Goal: Transaction & Acquisition: Purchase product/service

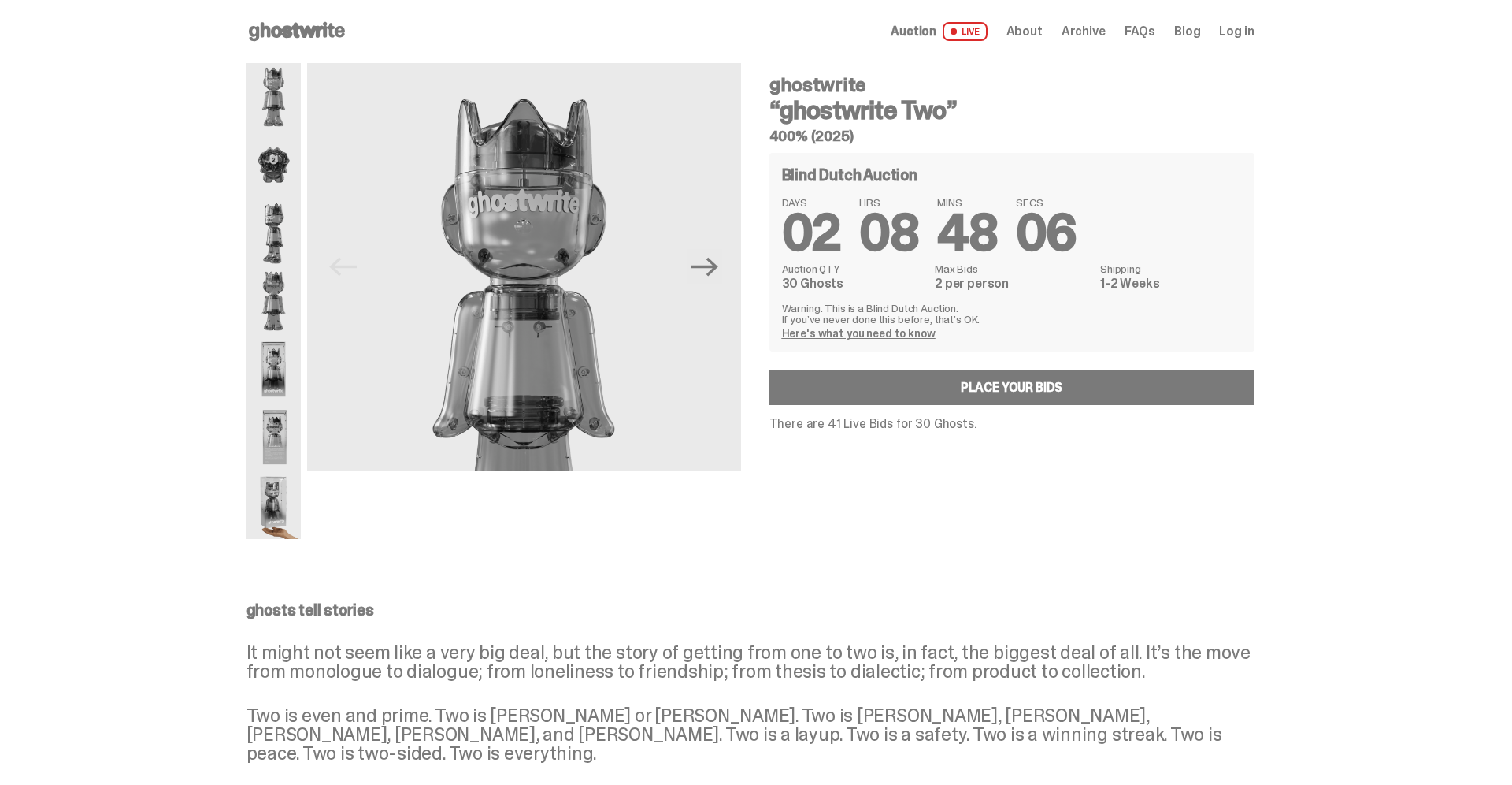
click at [847, 326] on link "Here's what you need to know" at bounding box center [859, 333] width 154 height 14
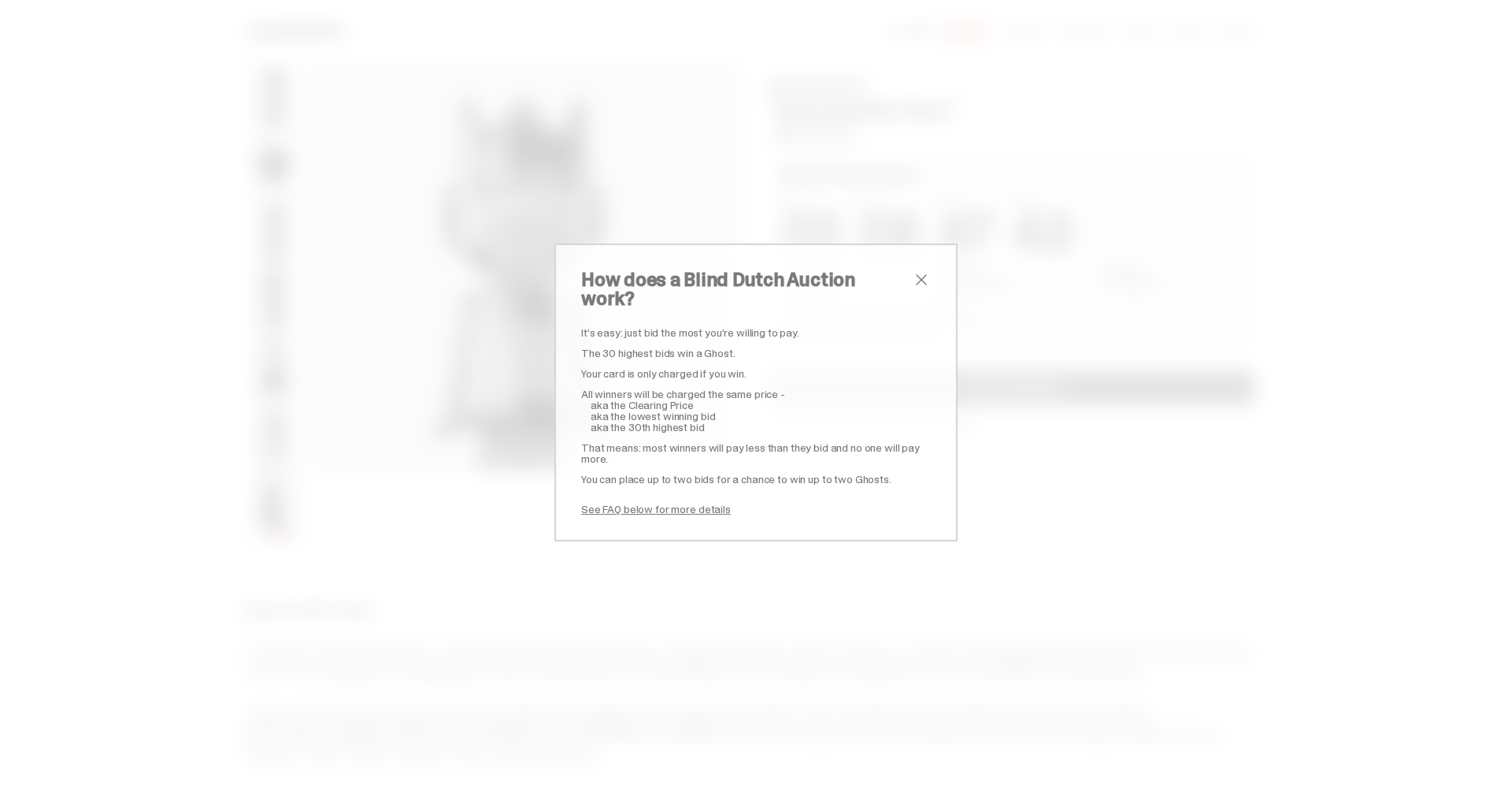
click at [685, 502] on link "See FAQ below for more details" at bounding box center [656, 508] width 150 height 14
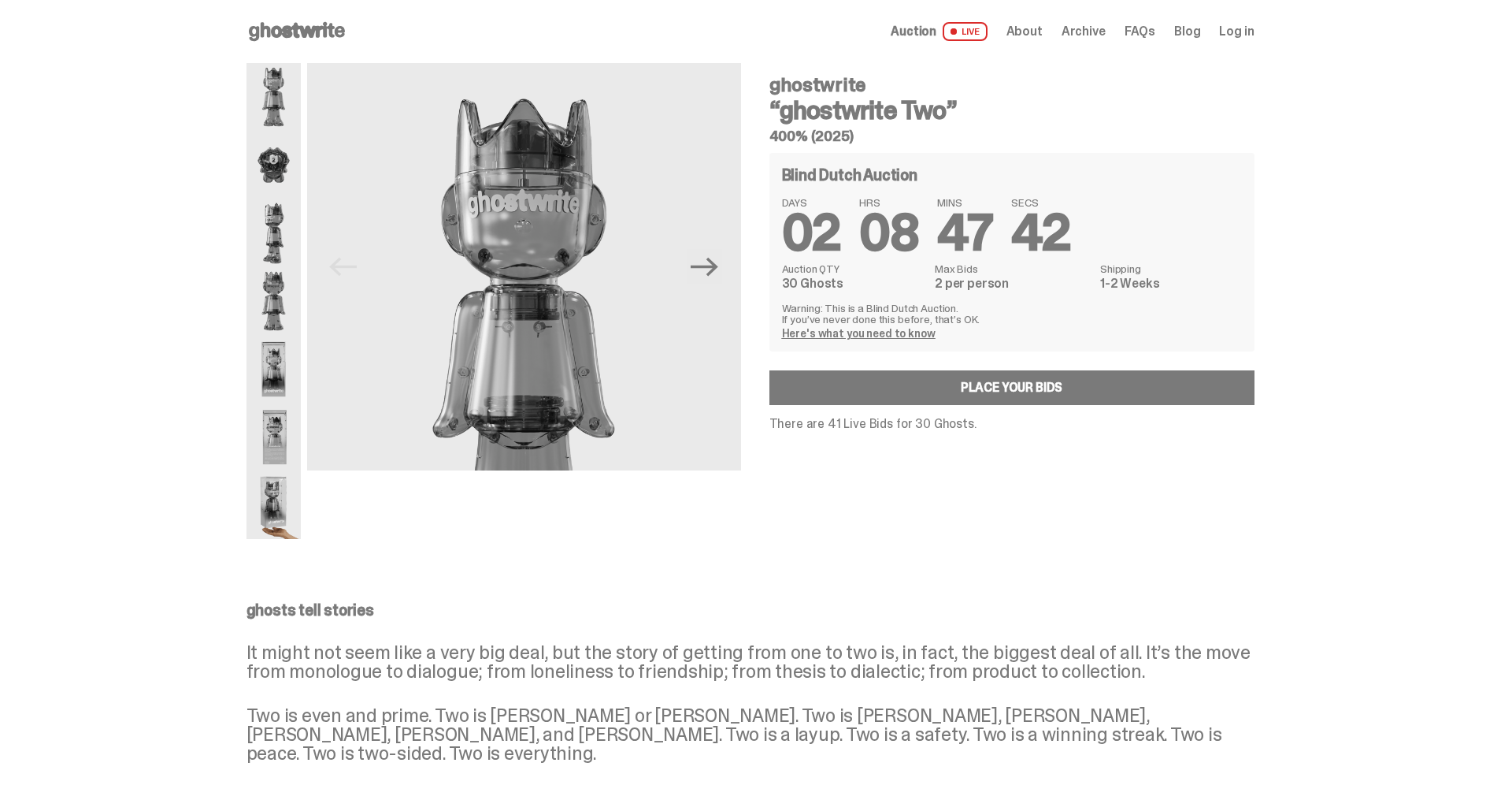
scroll to position [1638, 0]
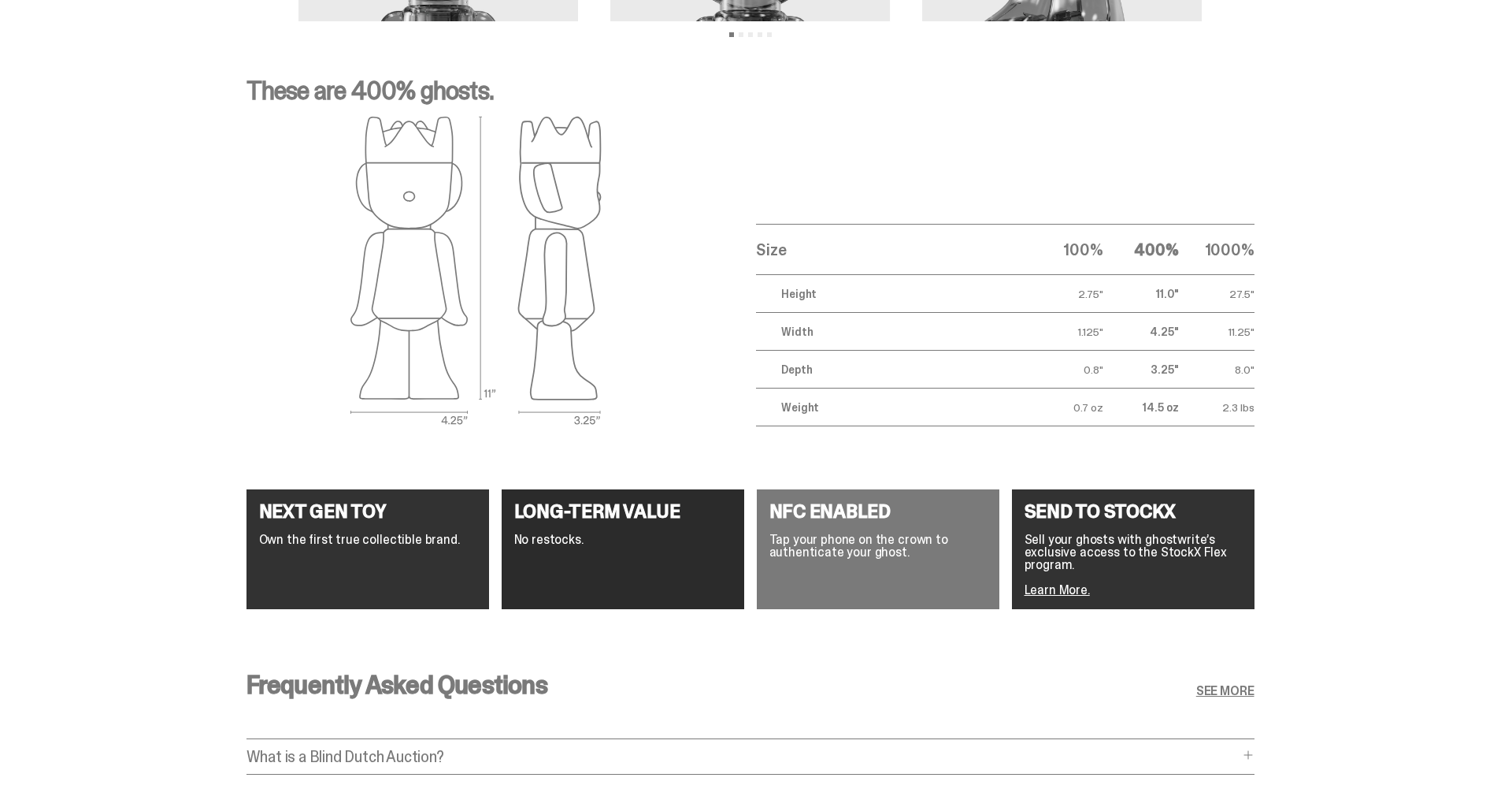
scroll to position [1791, 0]
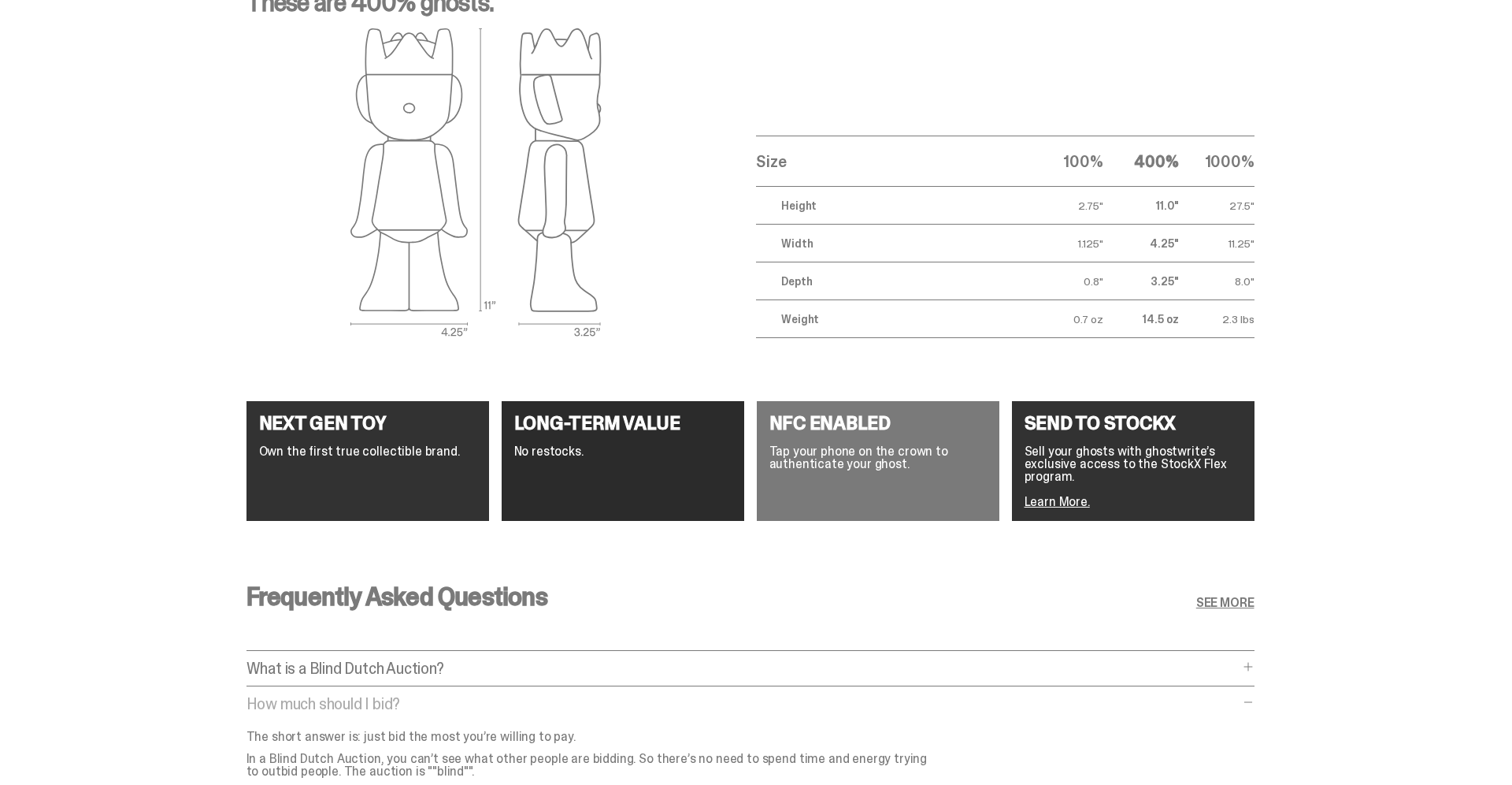
scroll to position [1865, 0]
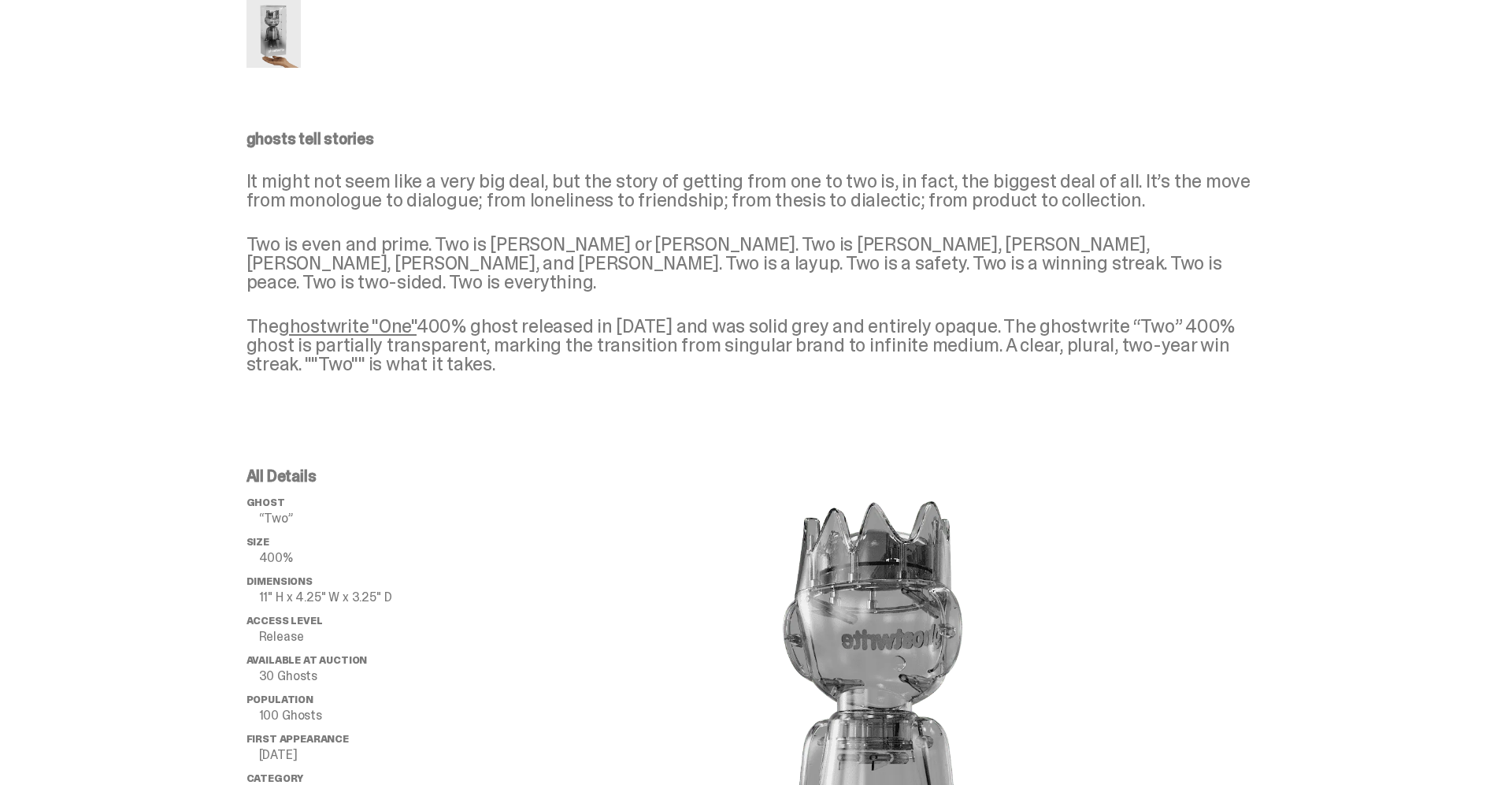
scroll to position [0, 0]
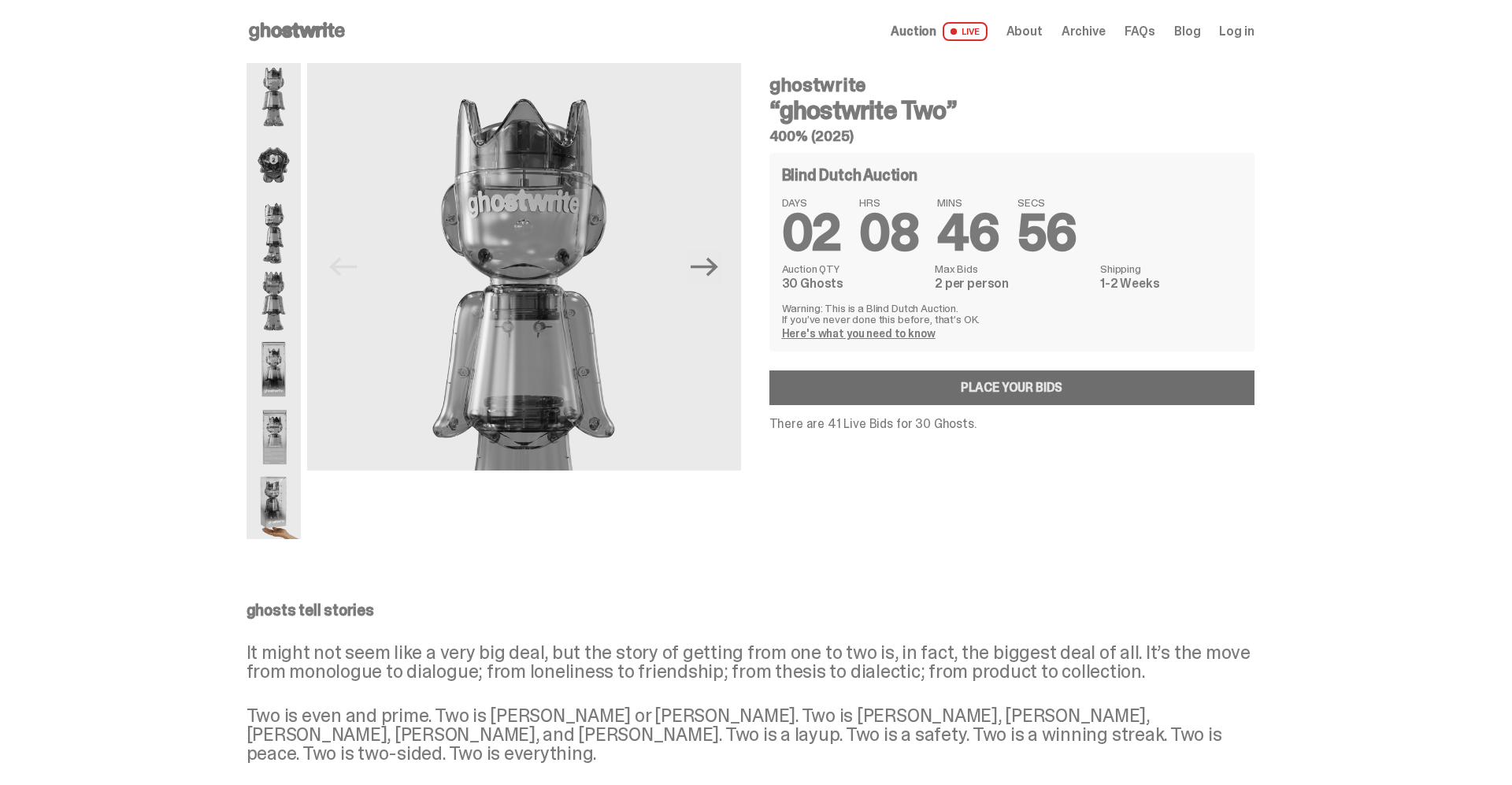
click at [959, 370] on link "Place your Bids" at bounding box center [1012, 387] width 486 height 35
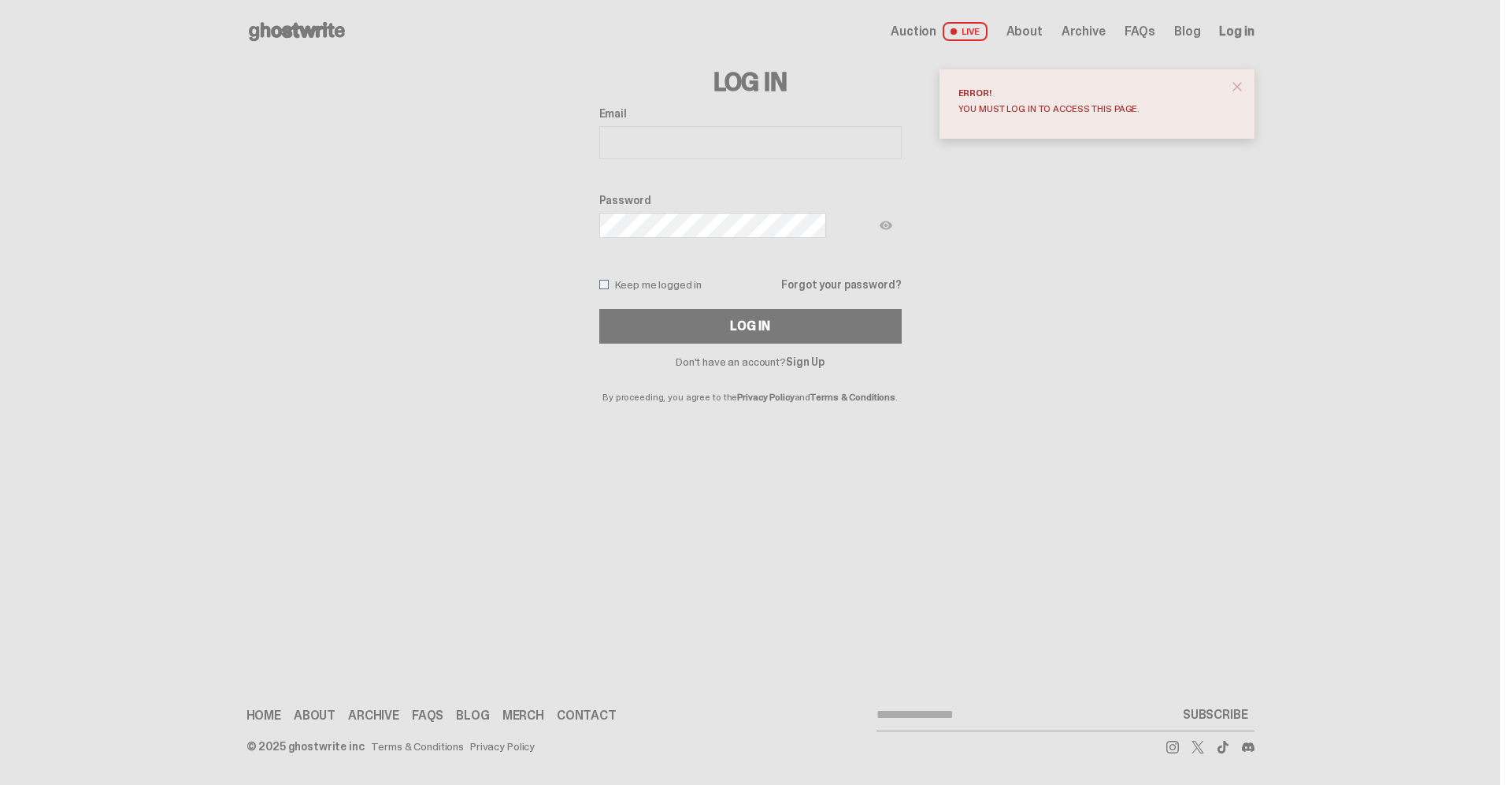
click at [1229, 79] on span "close" at bounding box center [1236, 86] width 16 height 16
click at [1220, 25] on span "Log in" at bounding box center [1236, 31] width 35 height 12
click at [791, 126] on input "Email" at bounding box center [750, 142] width 303 height 33
click at [812, 126] on input "Email" at bounding box center [750, 142] width 303 height 33
click at [1220, 26] on span "Log in" at bounding box center [1236, 31] width 35 height 12
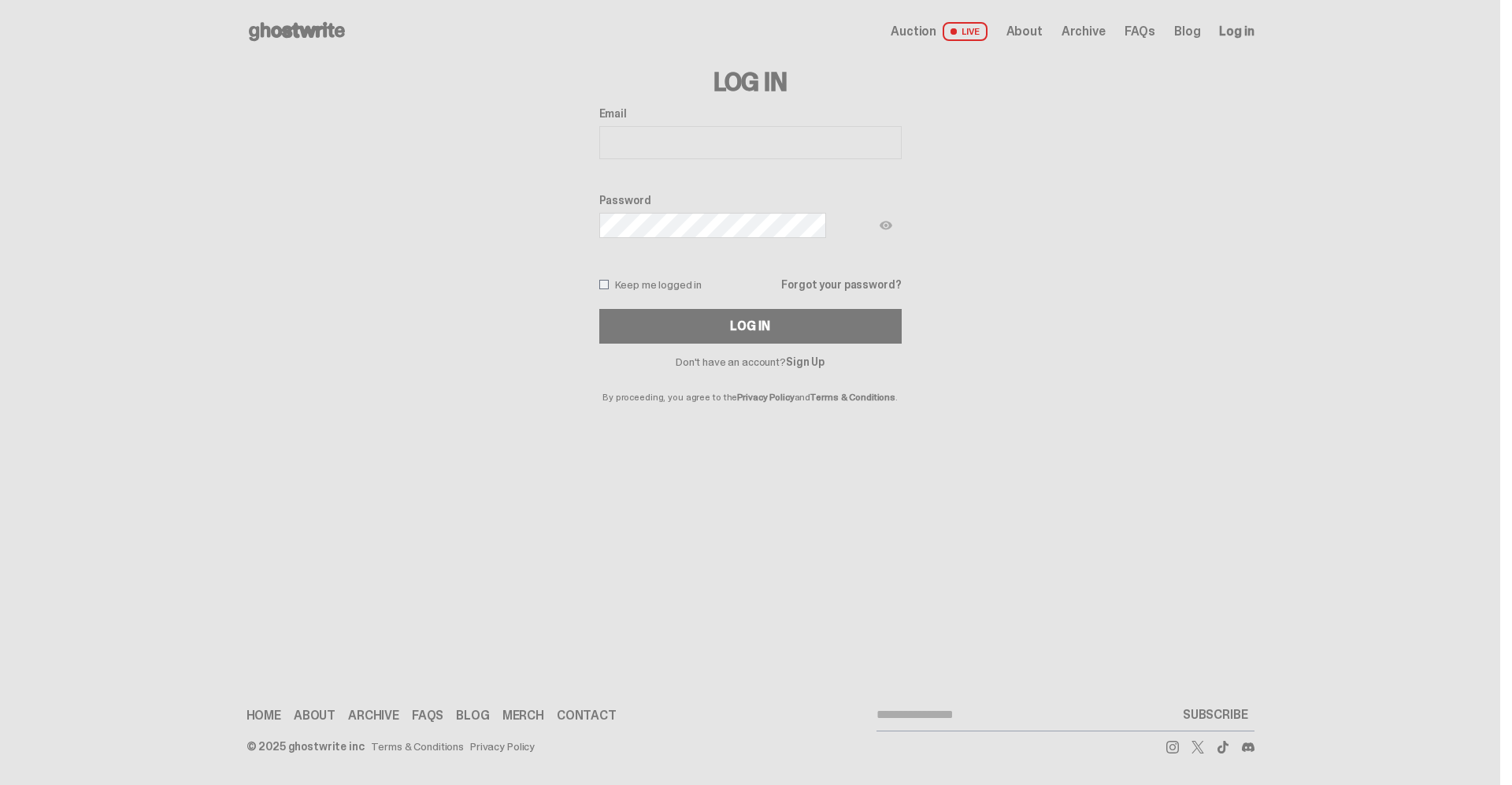
click at [776, 126] on input "Email" at bounding box center [750, 142] width 303 height 33
type input "**********"
click at [879, 219] on img at bounding box center [885, 225] width 12 height 12
